Goal: Navigation & Orientation: Find specific page/section

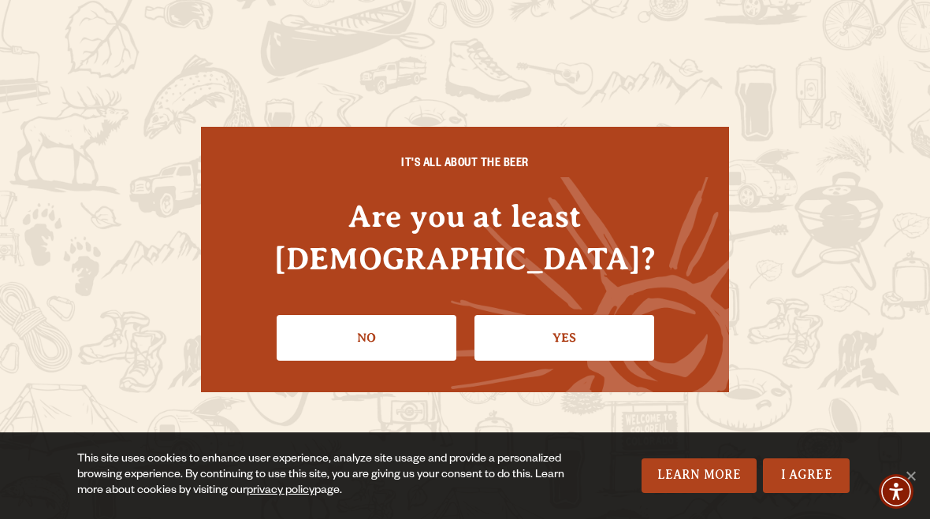
click at [582, 323] on link "Yes" at bounding box center [565, 338] width 180 height 46
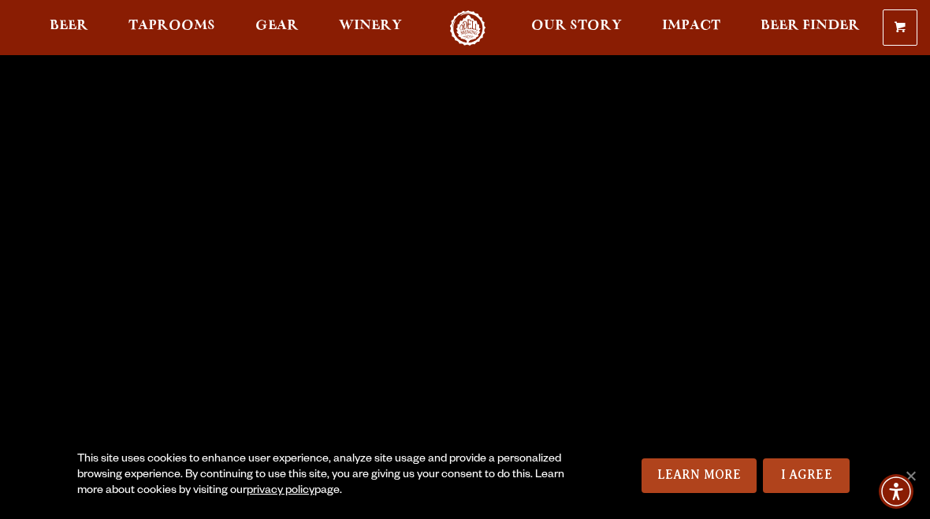
click at [812, 483] on link "I Agree" at bounding box center [806, 476] width 87 height 35
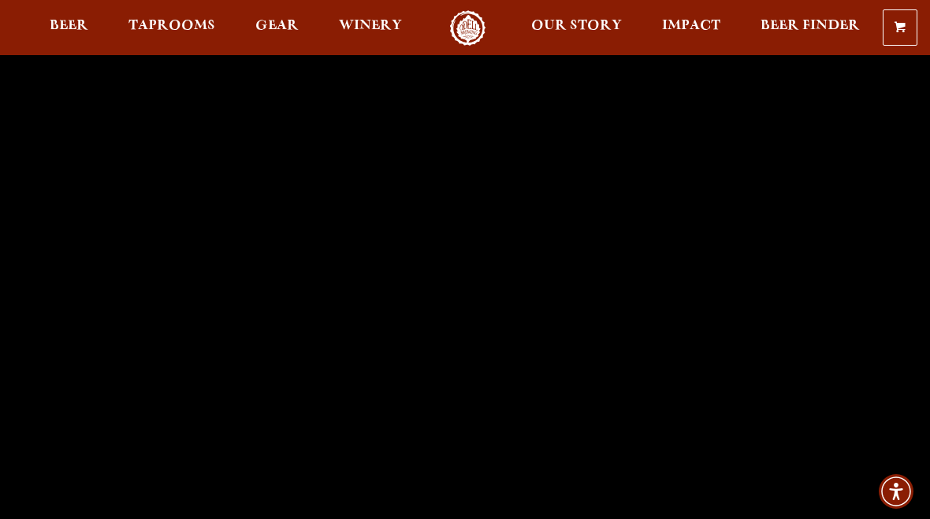
click at [810, 25] on span "Beer Finder" at bounding box center [810, 26] width 99 height 13
click at [173, 24] on span "Taprooms" at bounding box center [171, 26] width 87 height 13
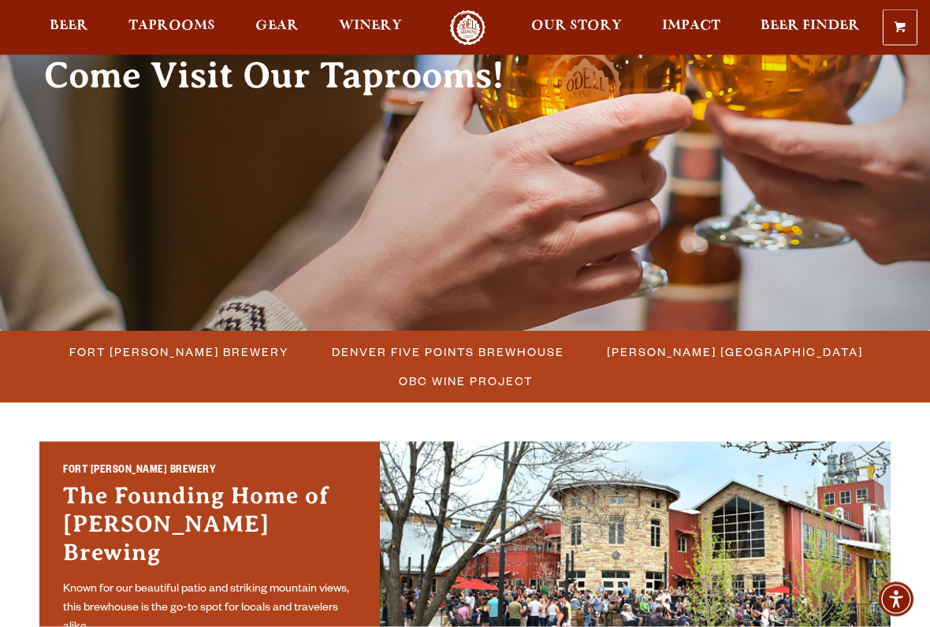
scroll to position [181, 0]
click at [210, 352] on span "Fort [PERSON_NAME] Brewery" at bounding box center [179, 352] width 220 height 23
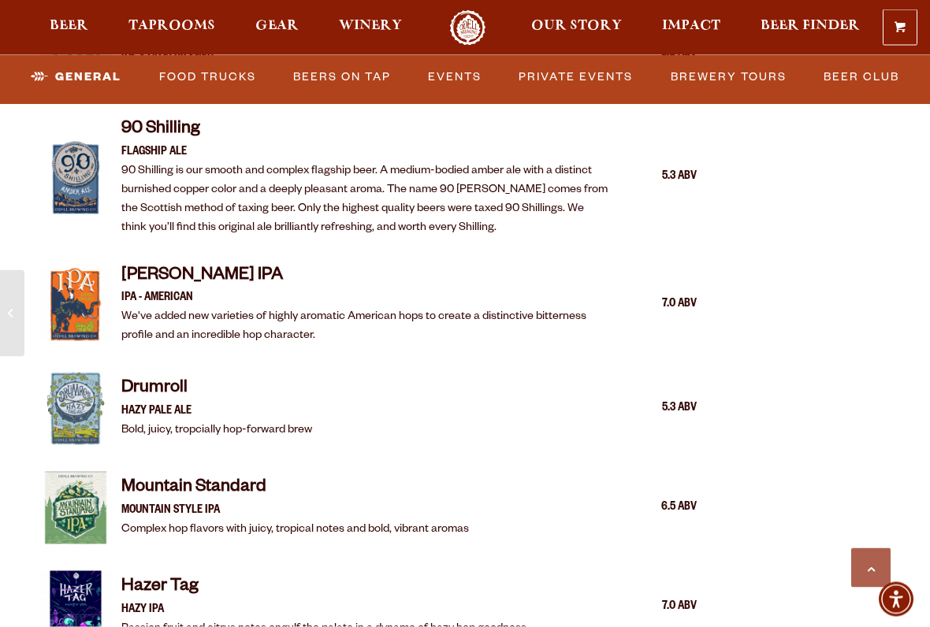
scroll to position [1797, 0]
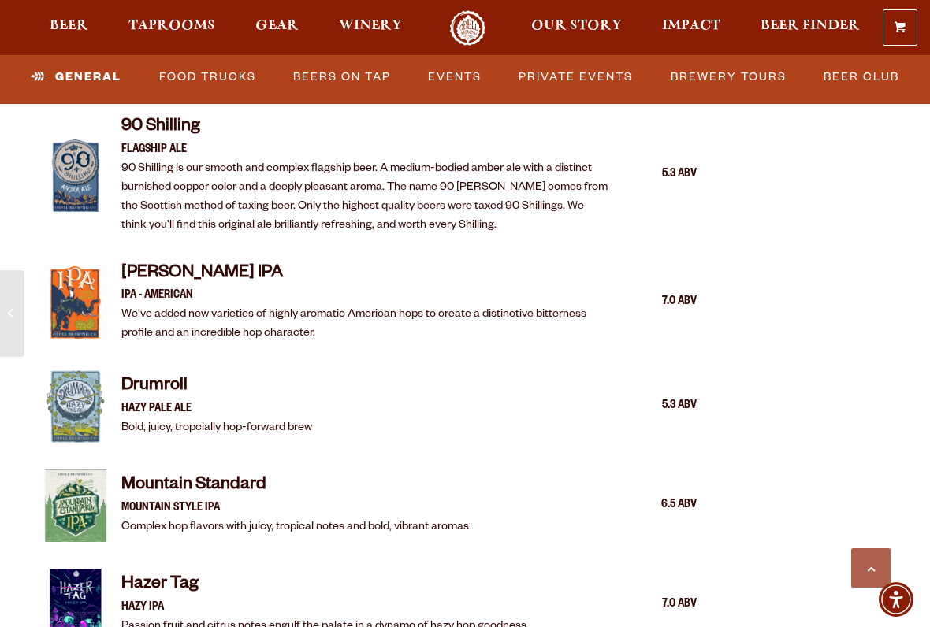
click at [203, 500] on p "MOUNTAIN STYLE IPA" at bounding box center [295, 509] width 348 height 19
click at [234, 500] on p "MOUNTAIN STYLE IPA" at bounding box center [295, 509] width 348 height 19
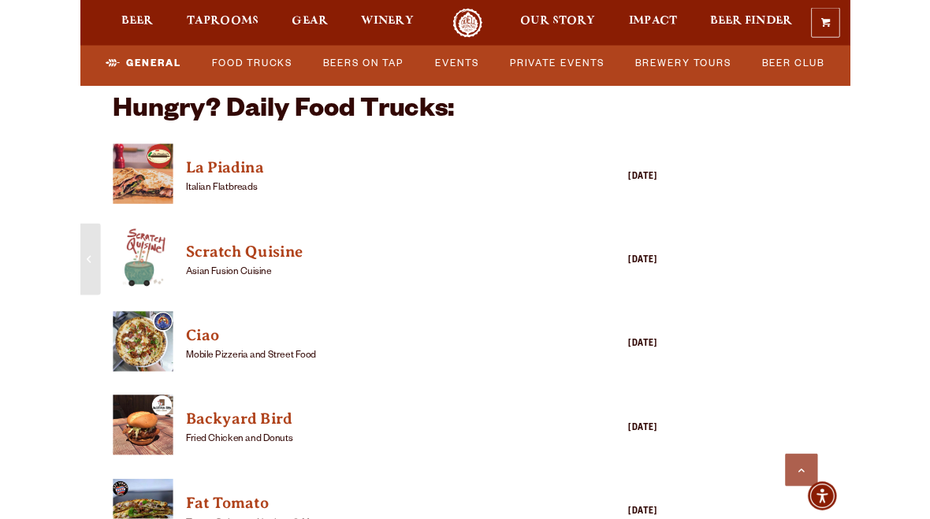
scroll to position [3746, 0]
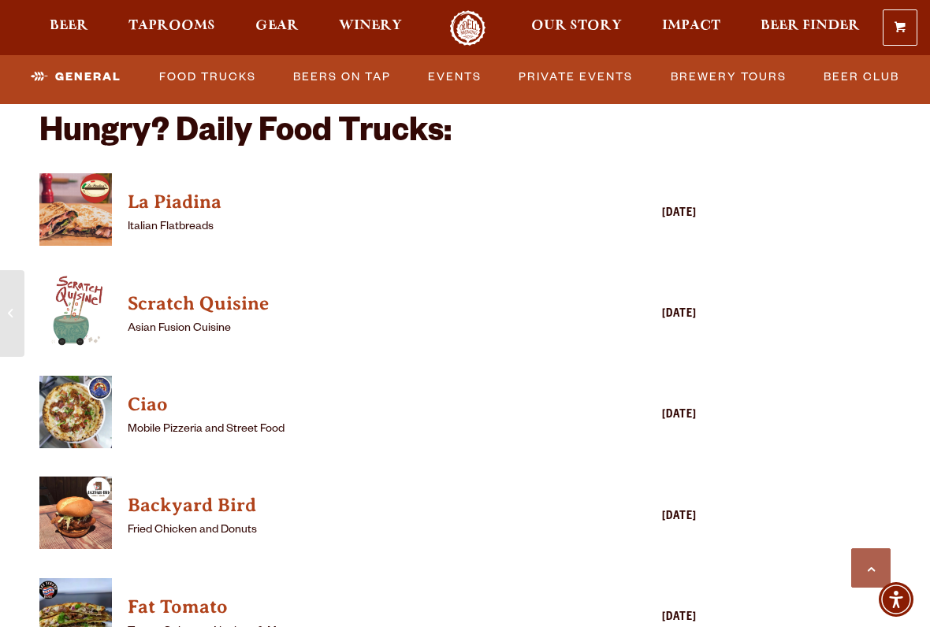
click at [543, 519] on link "Fat Tomato" at bounding box center [345, 608] width 435 height 32
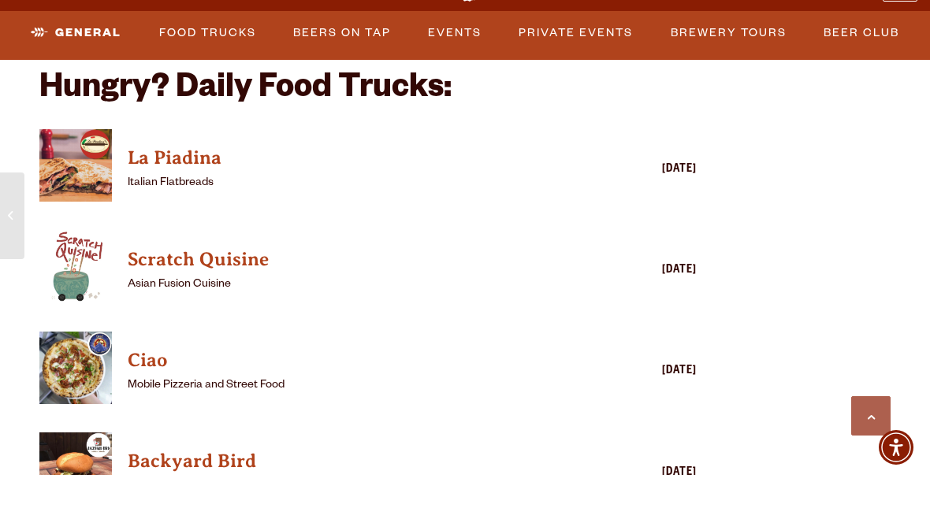
scroll to position [3790, 0]
